Goal: Information Seeking & Learning: Learn about a topic

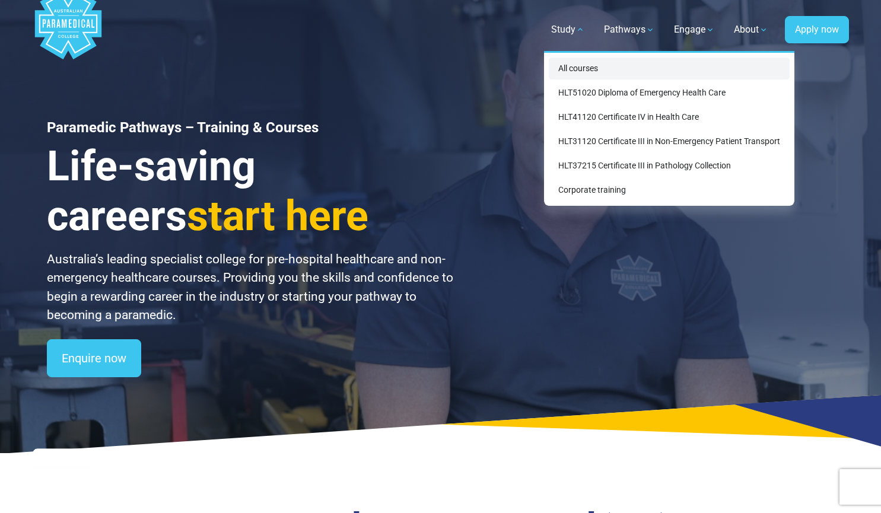
click at [610, 71] on link "All courses" at bounding box center [669, 69] width 241 height 22
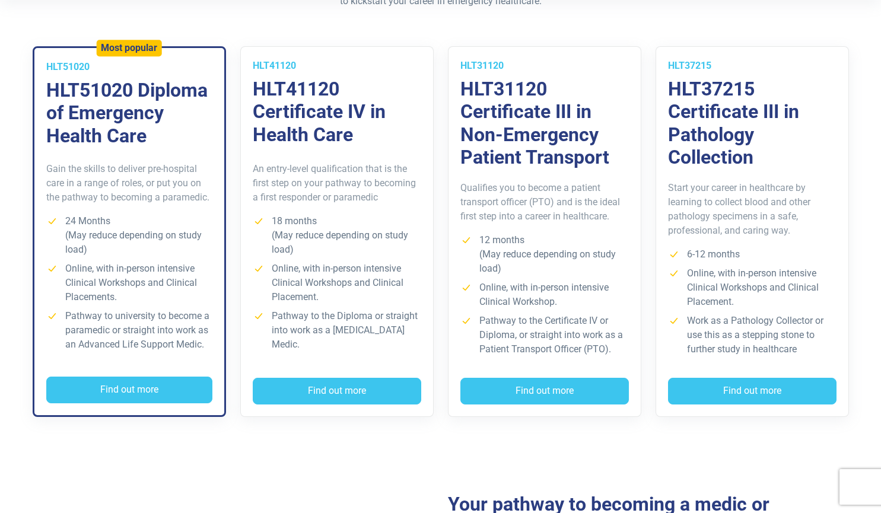
scroll to position [333, 0]
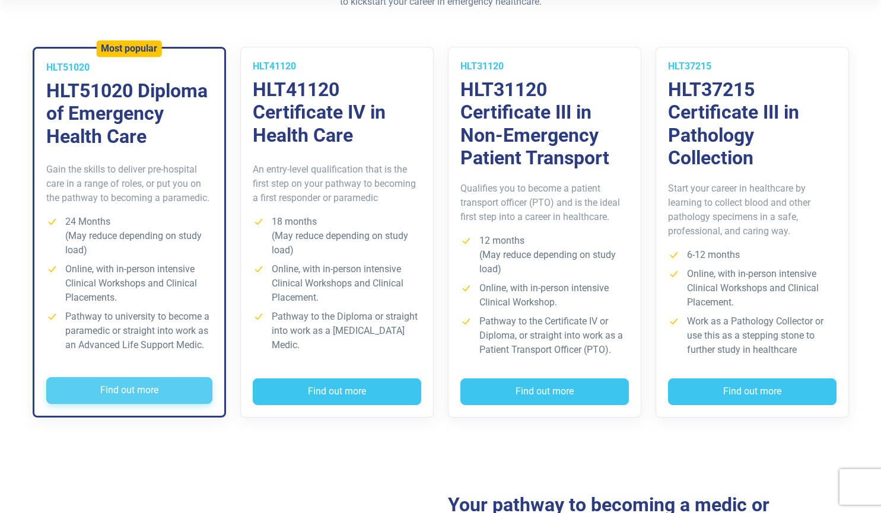
click at [132, 388] on button "Find out more" at bounding box center [129, 390] width 166 height 27
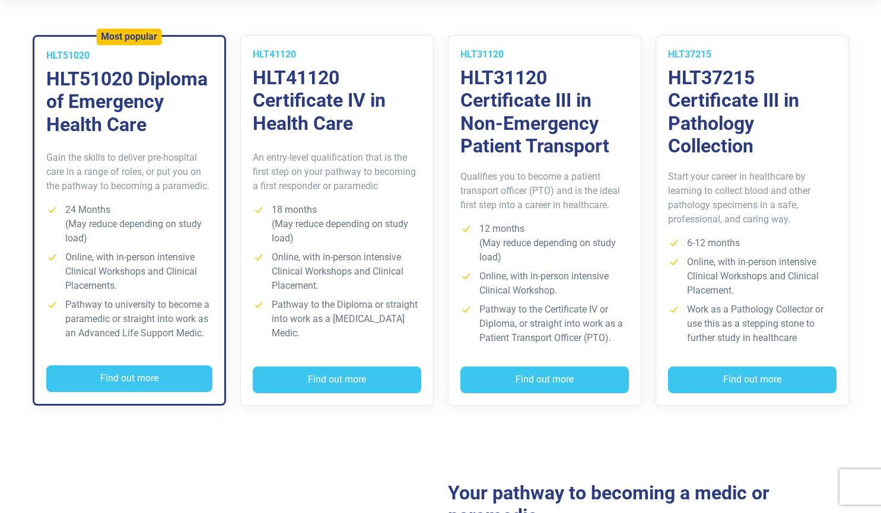
scroll to position [344, 0]
